Goal: Find specific page/section: Find specific page/section

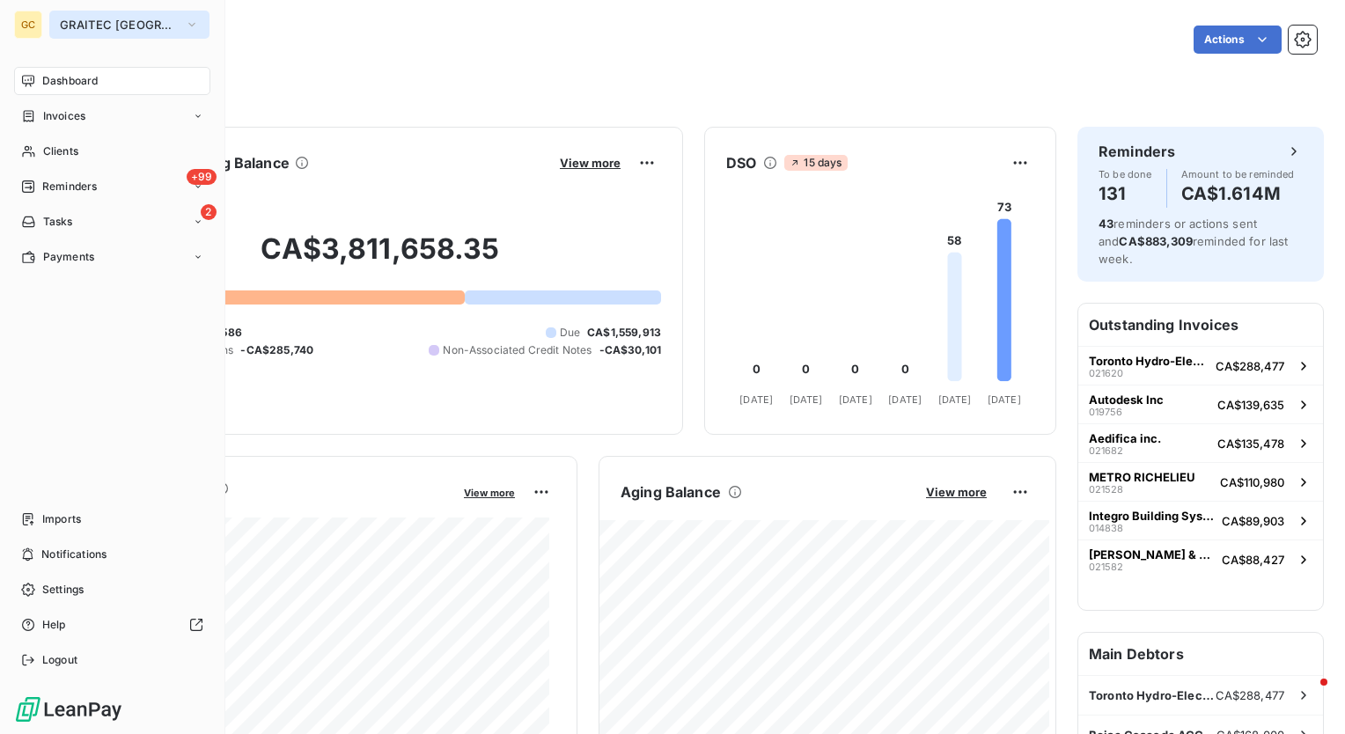
click at [167, 24] on button "GRAITEC [GEOGRAPHIC_DATA]" at bounding box center [129, 25] width 160 height 28
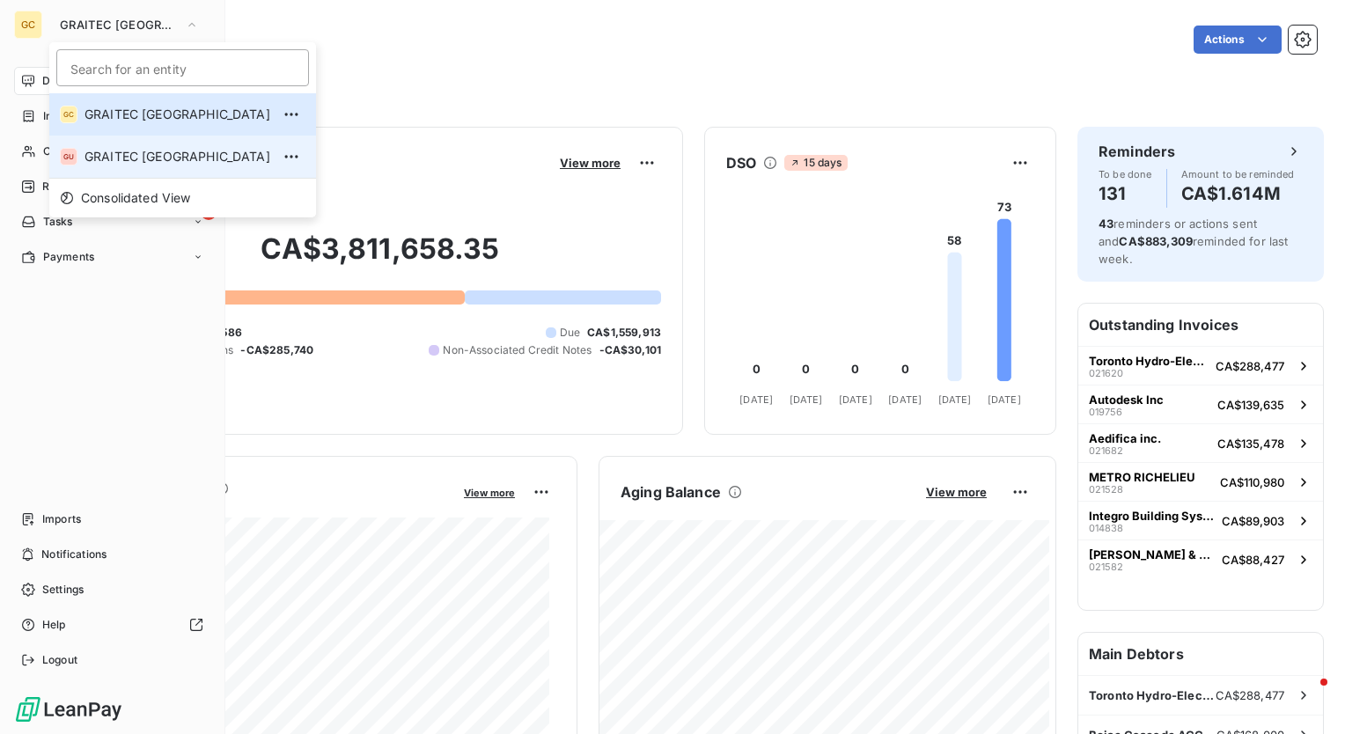
click at [136, 139] on li "GU GRAITEC [GEOGRAPHIC_DATA]" at bounding box center [182, 157] width 267 height 42
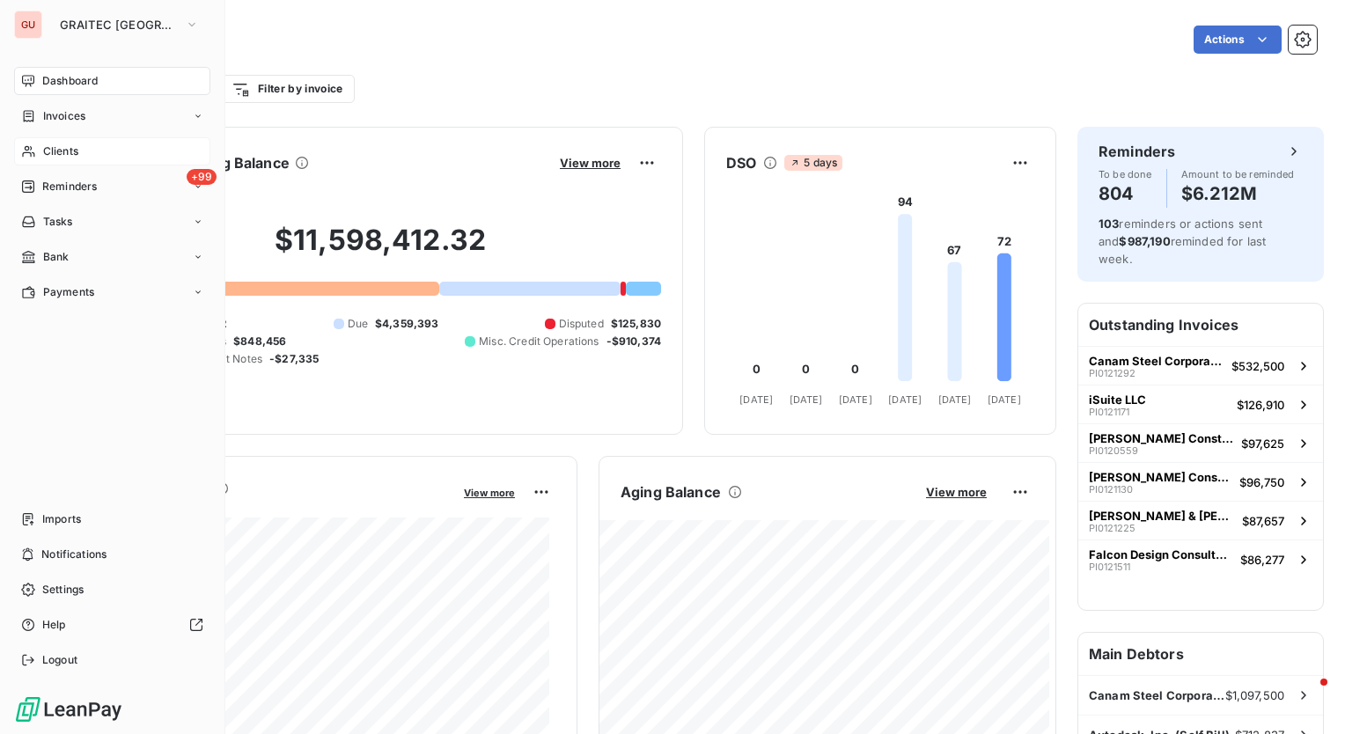
click at [85, 148] on div "Clients" at bounding box center [112, 151] width 196 height 28
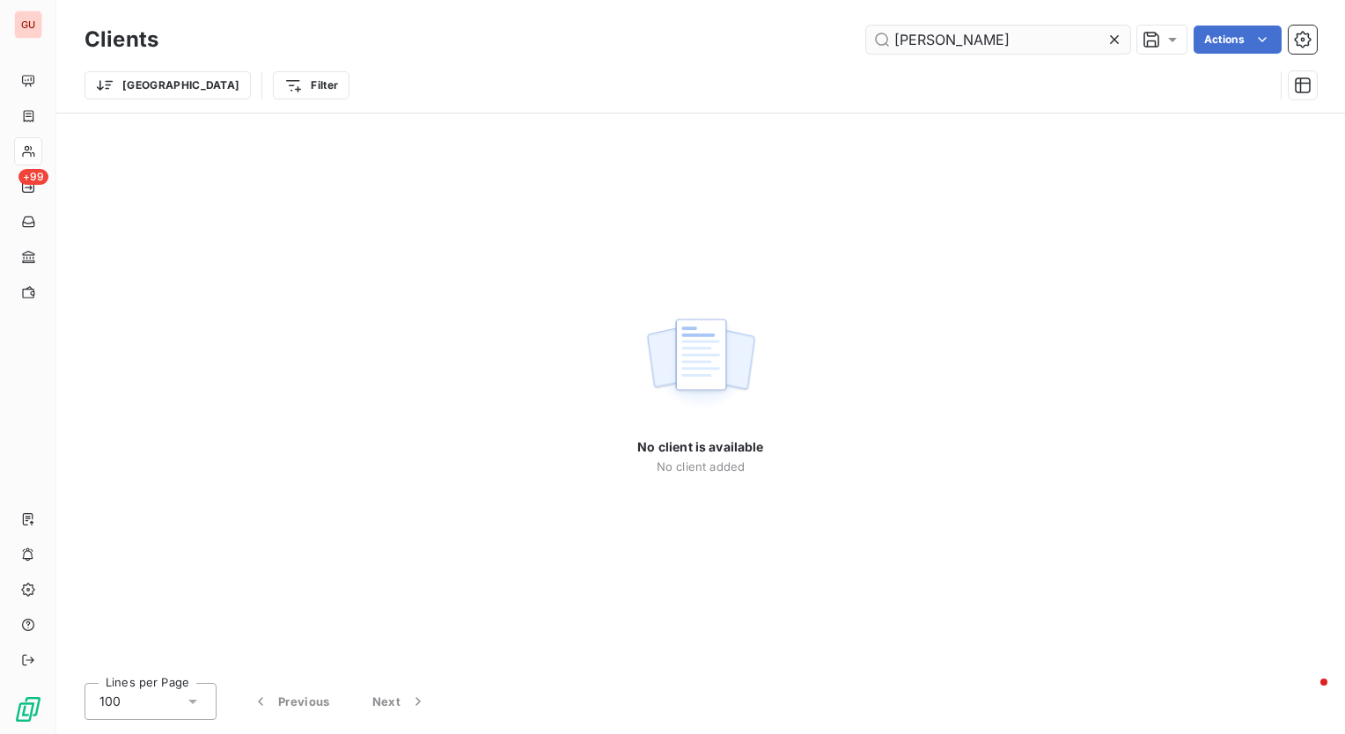
type input "[PERSON_NAME]"
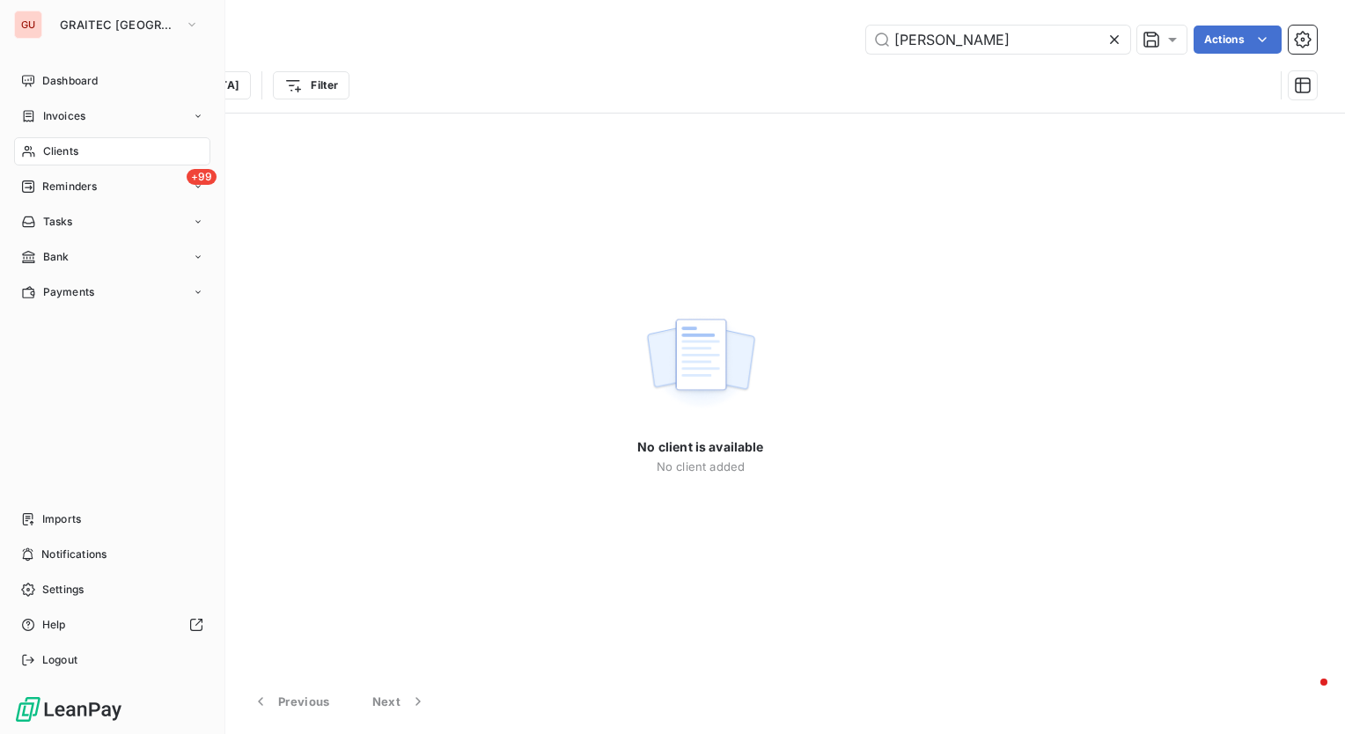
click at [40, 21] on div "GU" at bounding box center [28, 25] width 28 height 28
click at [113, 23] on span "GRAITEC [GEOGRAPHIC_DATA]" at bounding box center [119, 25] width 118 height 14
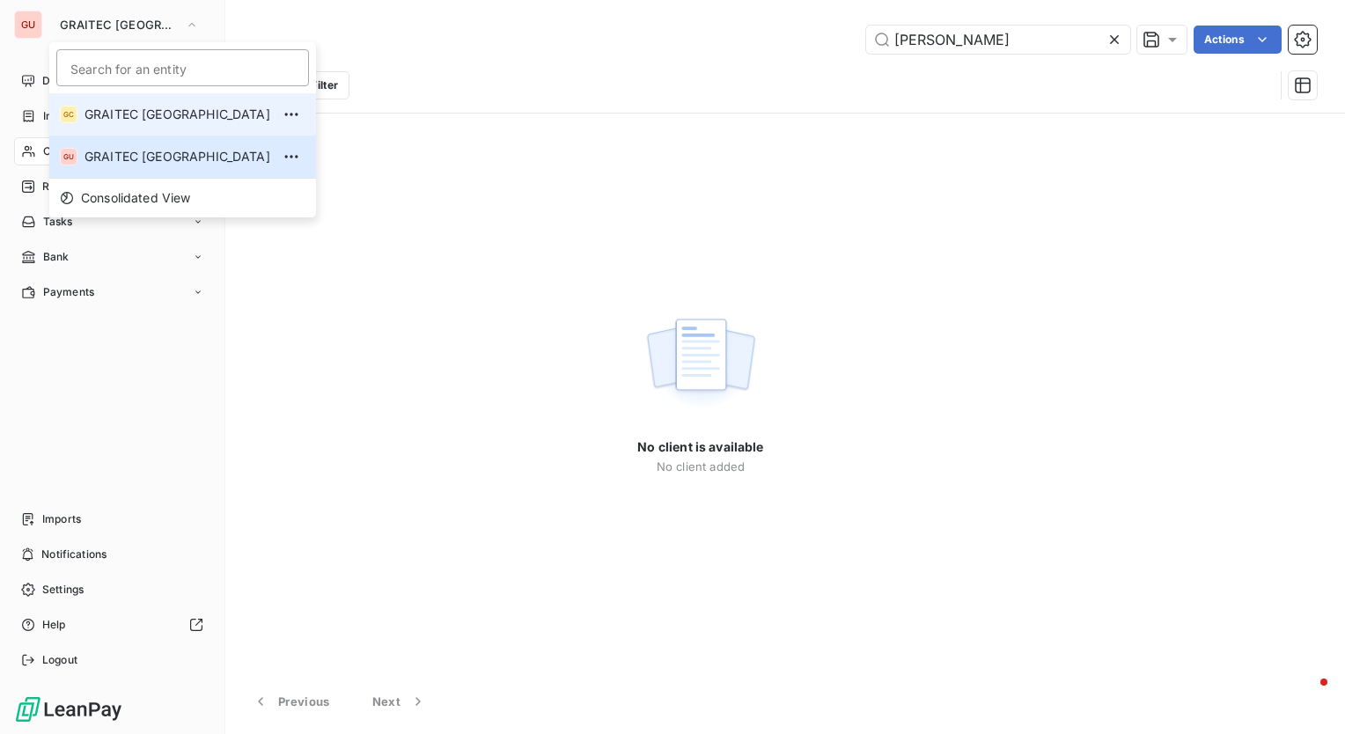
click at [113, 107] on span "GRAITEC [GEOGRAPHIC_DATA]" at bounding box center [178, 115] width 186 height 18
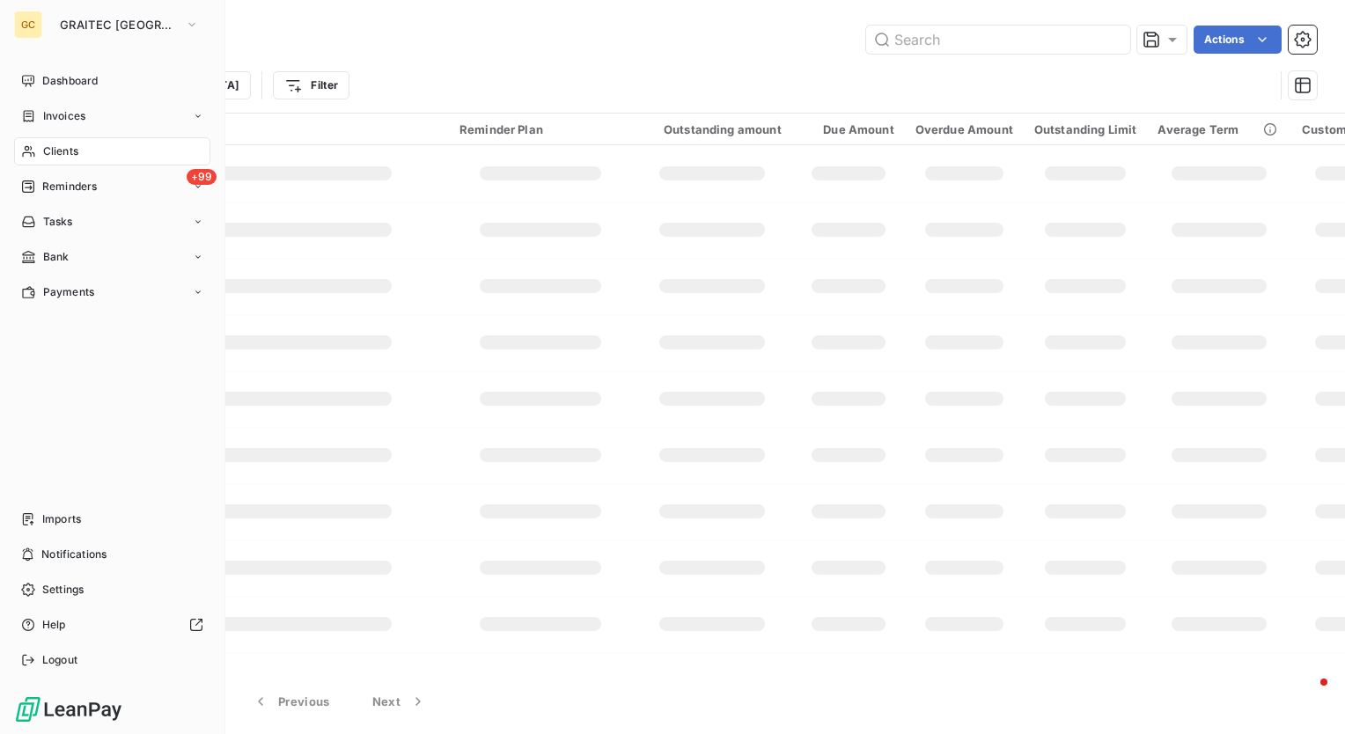
type input "[PERSON_NAME]"
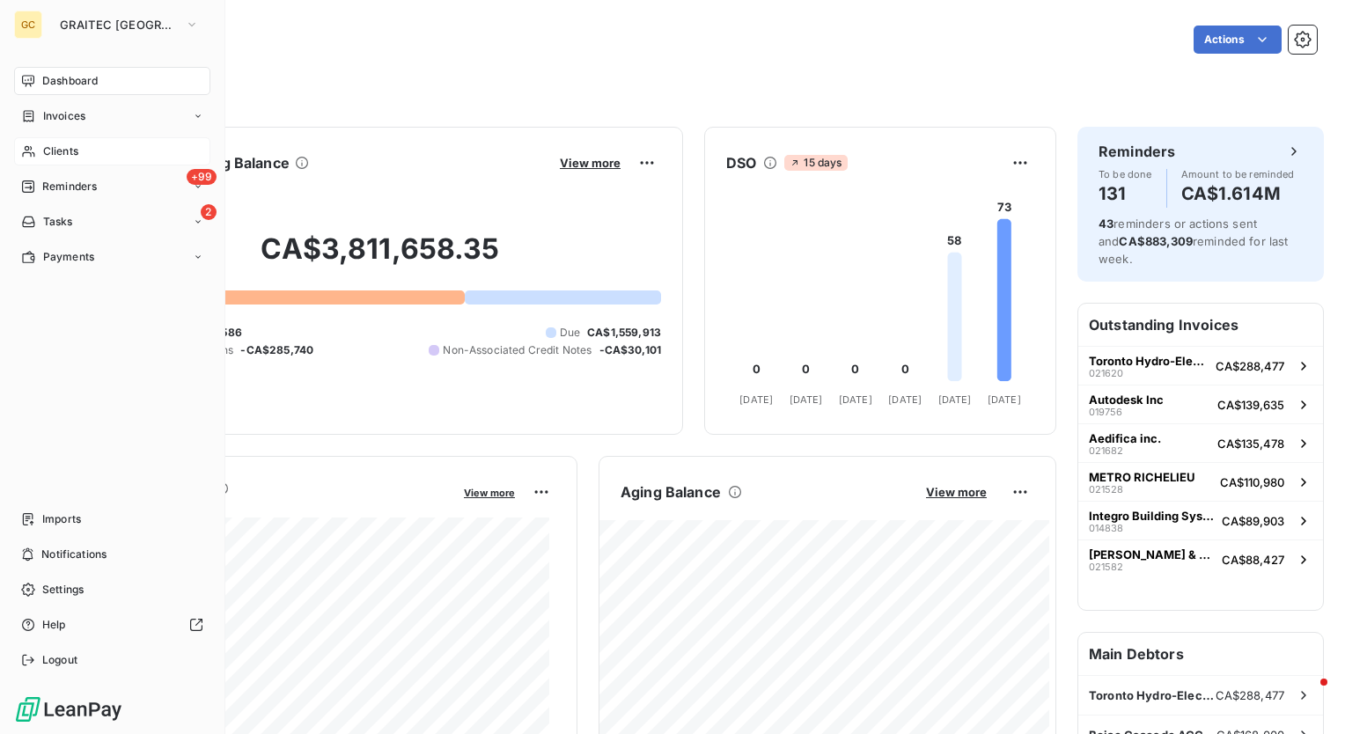
click at [76, 151] on span "Clients" at bounding box center [60, 151] width 35 height 16
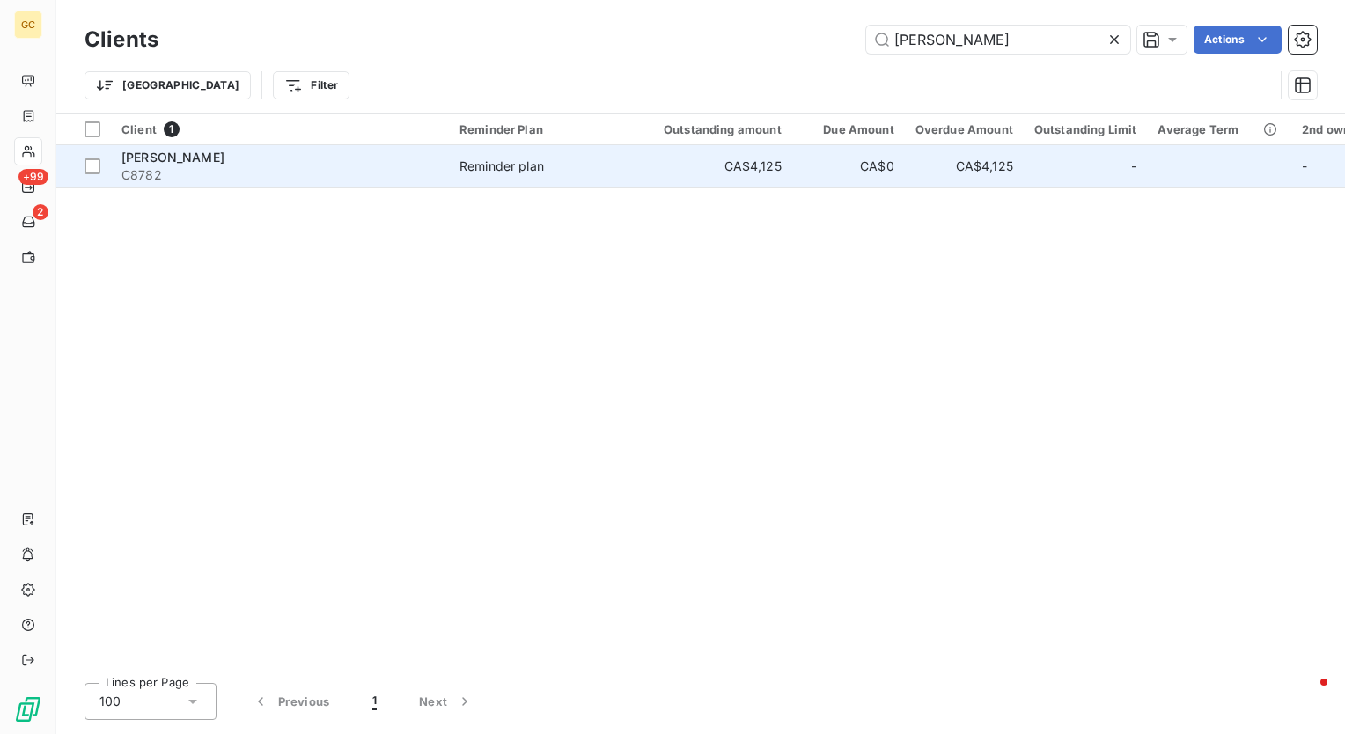
click at [185, 157] on span "[PERSON_NAME]" at bounding box center [172, 157] width 103 height 15
